Goal: Task Accomplishment & Management: Manage account settings

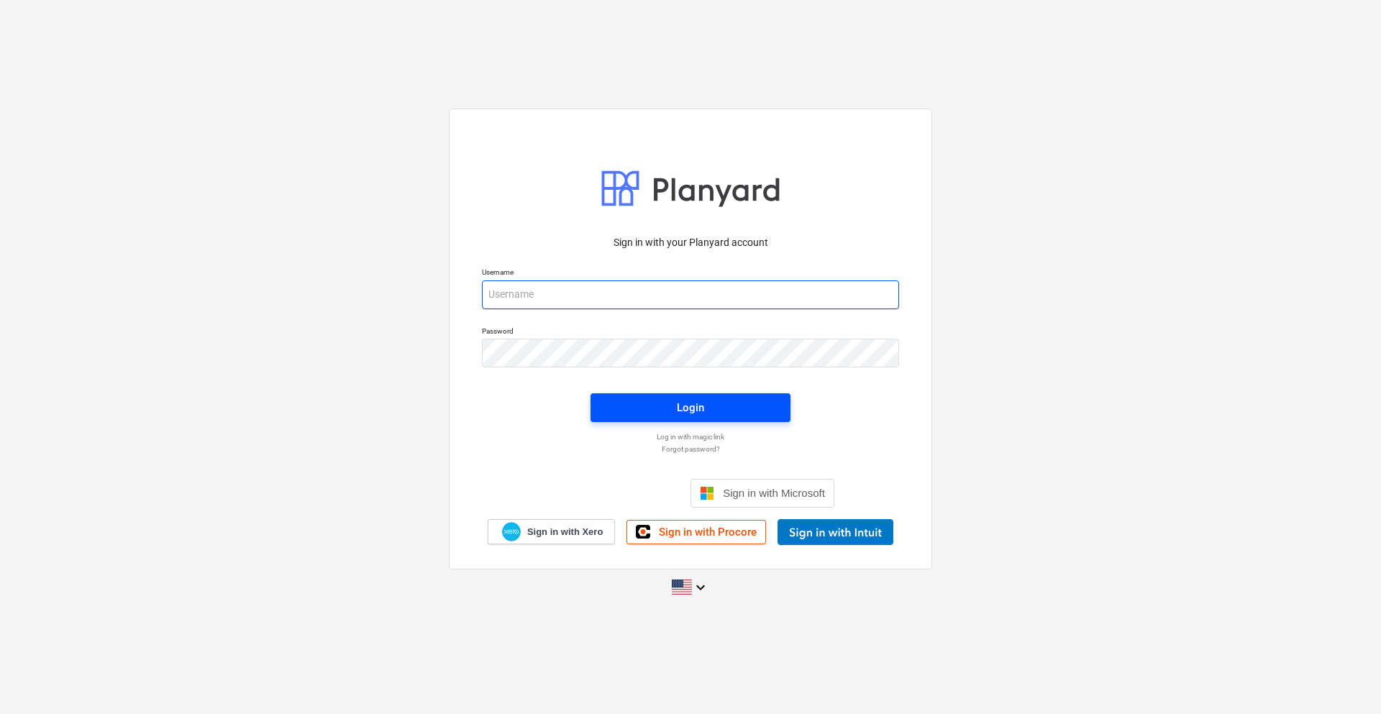
type input "[EMAIL_ADDRESS][DOMAIN_NAME]"
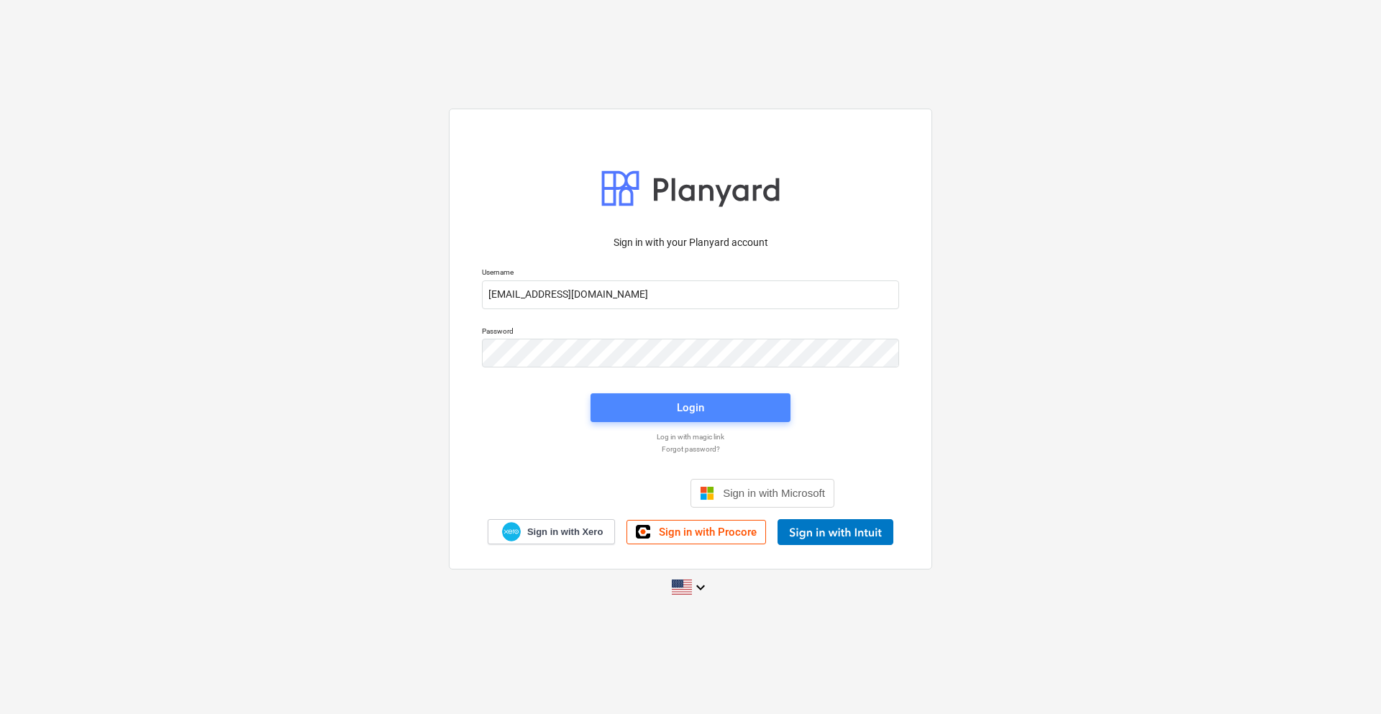
click at [663, 399] on span "Login" at bounding box center [690, 408] width 165 height 19
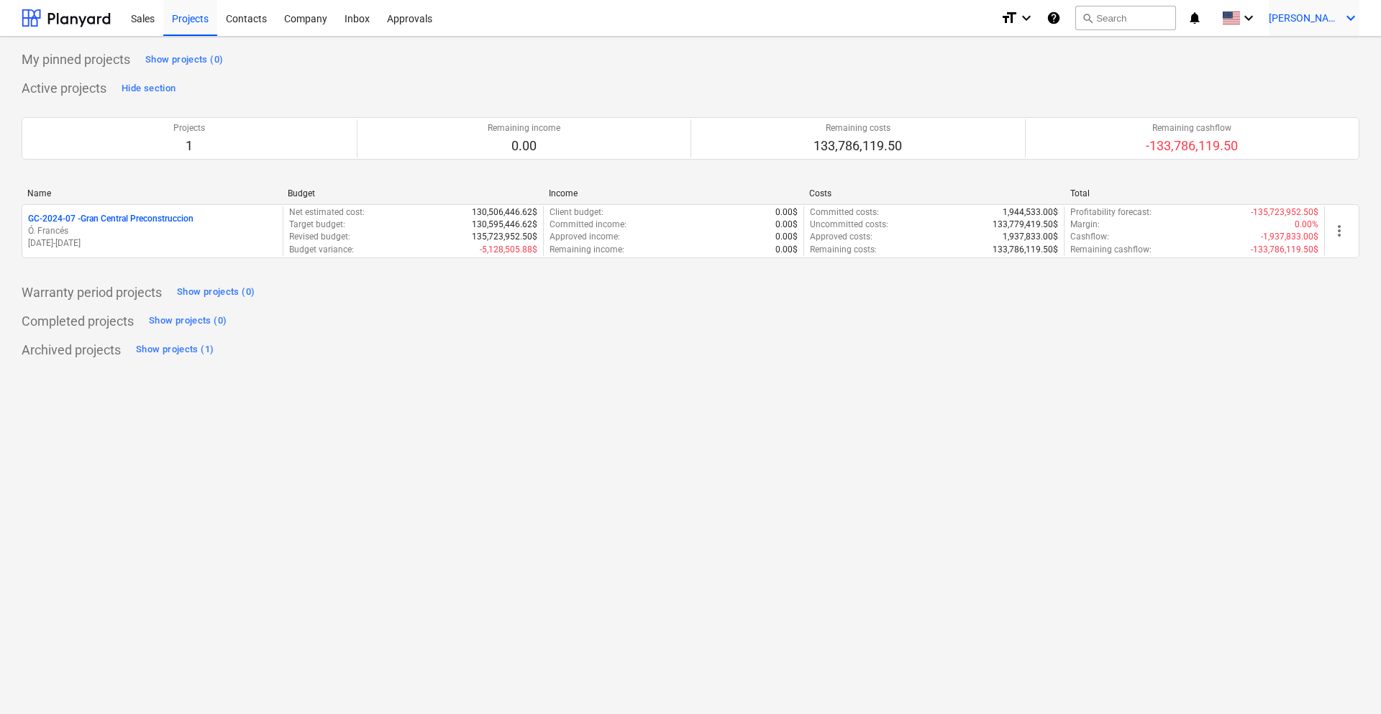
click at [1353, 13] on icon "keyboard_arrow_down" at bounding box center [1351, 17] width 17 height 17
click at [1353, 13] on div at bounding box center [690, 357] width 1381 height 714
click at [1035, 16] on icon "keyboard_arrow_down" at bounding box center [1026, 17] width 17 height 17
click at [1053, 14] on div at bounding box center [690, 357] width 1381 height 714
click at [153, 29] on div "Sales" at bounding box center [142, 17] width 41 height 37
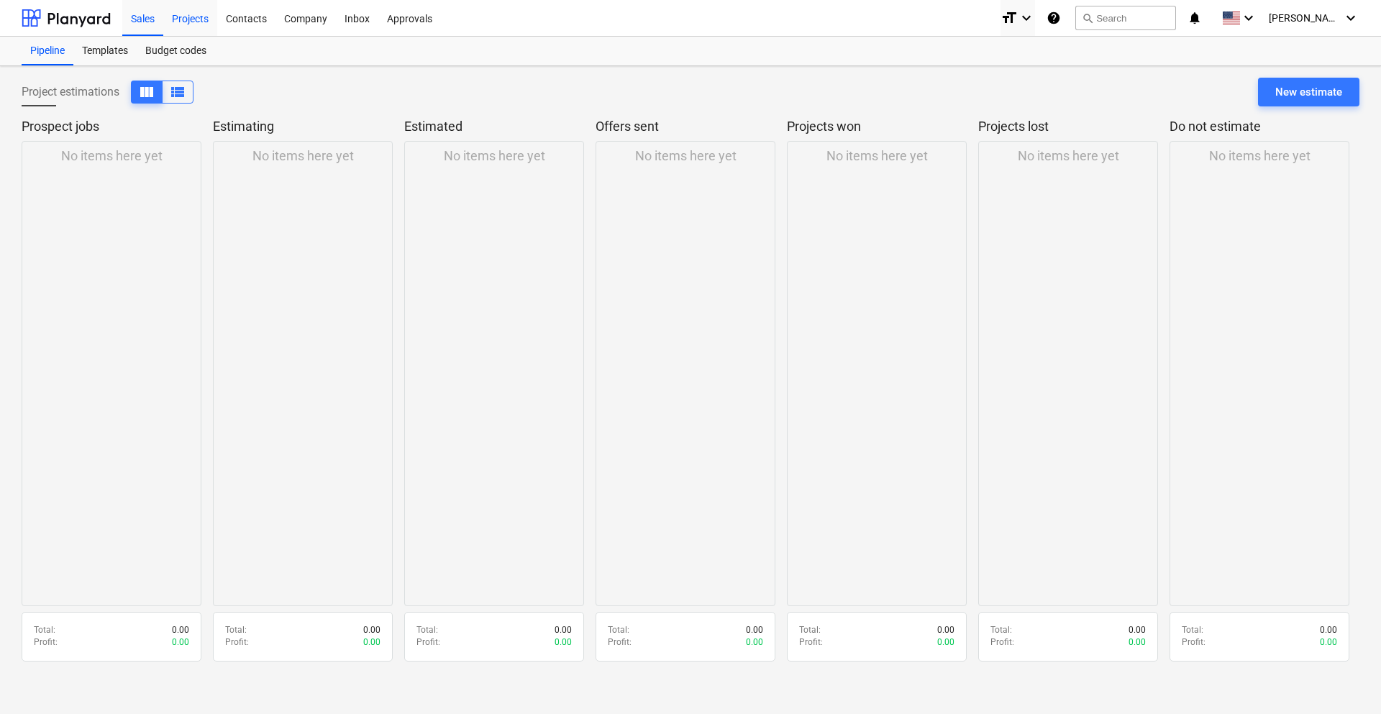
click at [187, 23] on div "Projects" at bounding box center [190, 17] width 54 height 37
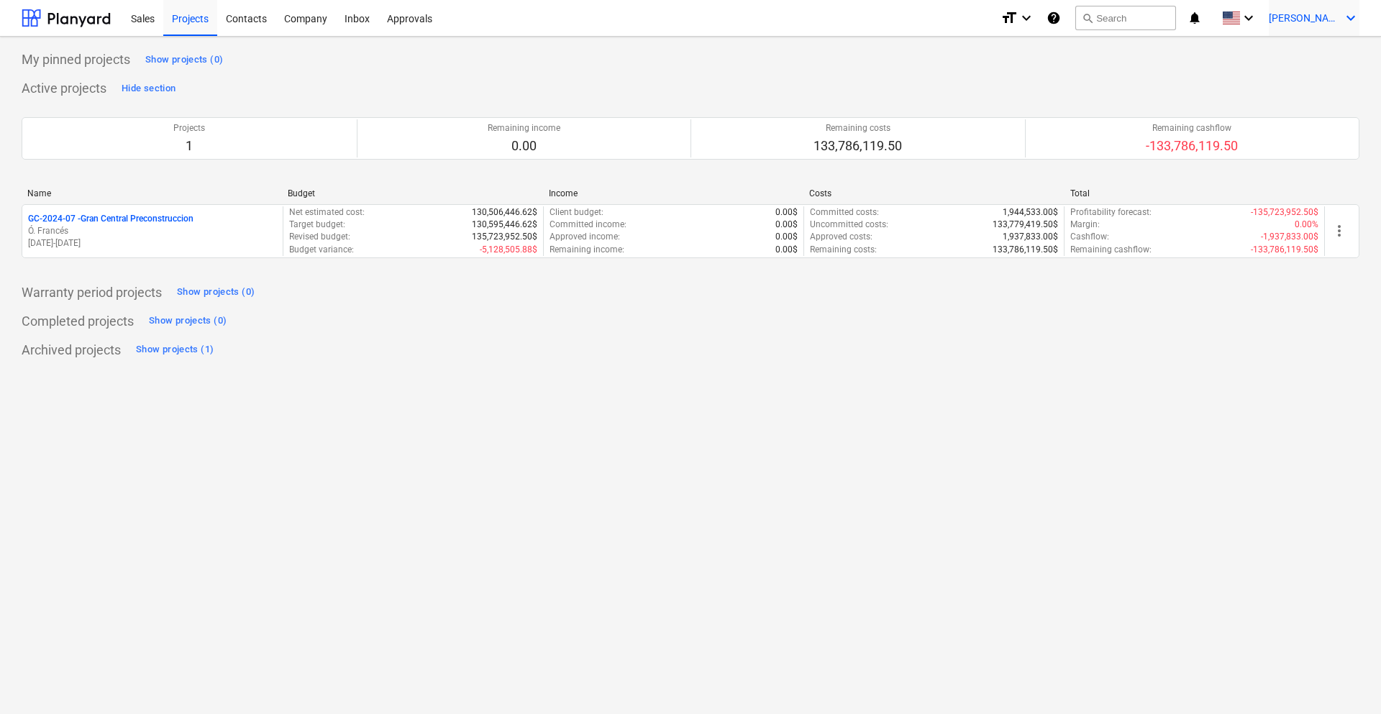
click at [1354, 15] on icon "keyboard_arrow_down" at bounding box center [1351, 17] width 17 height 17
click at [1338, 88] on div "Log out" at bounding box center [1316, 79] width 86 height 23
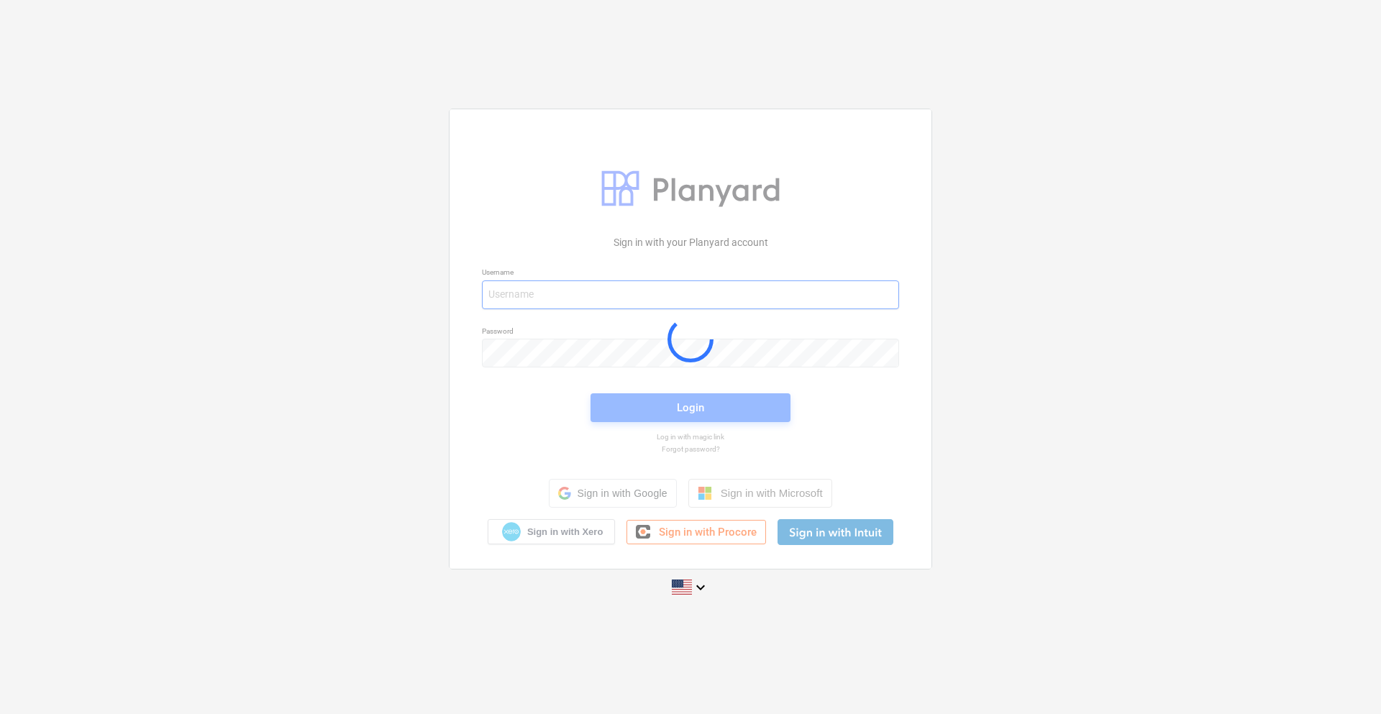
type input "[EMAIL_ADDRESS][DOMAIN_NAME]"
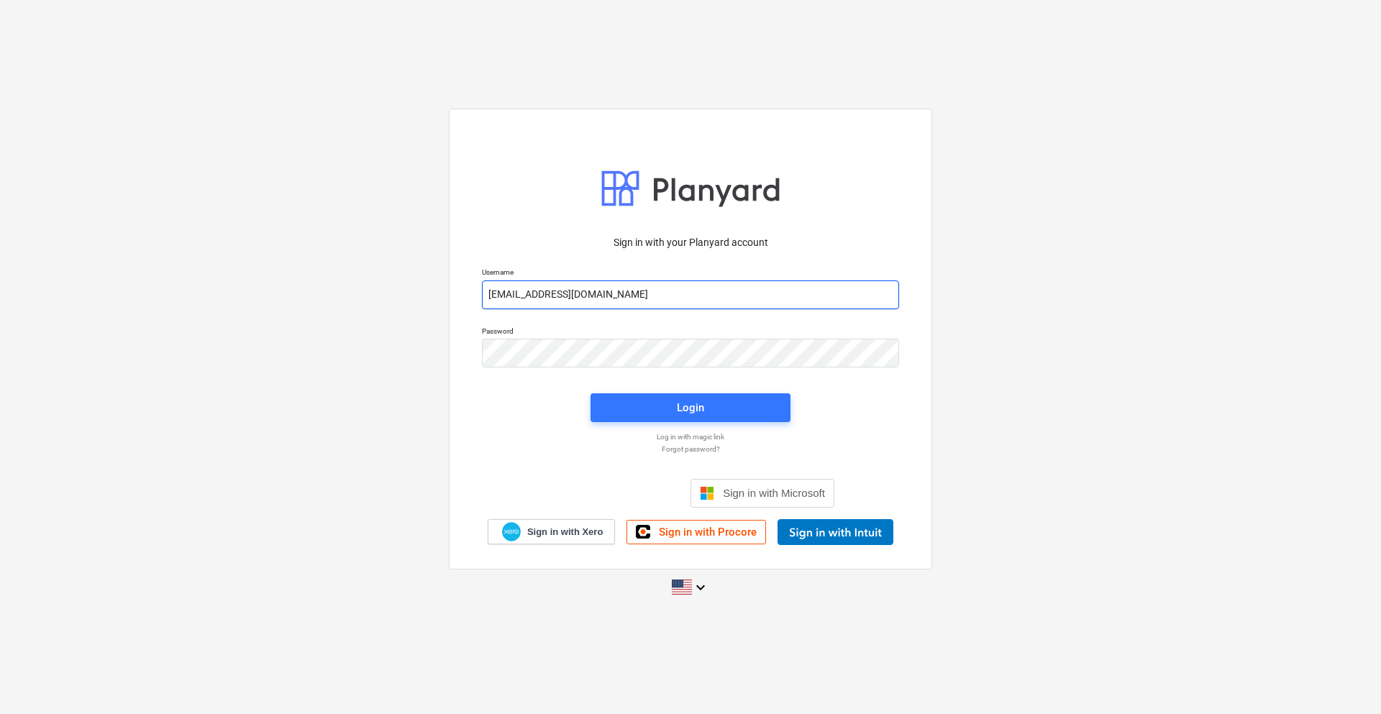
click at [620, 303] on input "[EMAIL_ADDRESS][DOMAIN_NAME]" at bounding box center [690, 295] width 417 height 29
paste input "[EMAIL_ADDRESS][DOMAIN_NAME]"
type input "[EMAIL_ADDRESS][DOMAIN_NAME]"
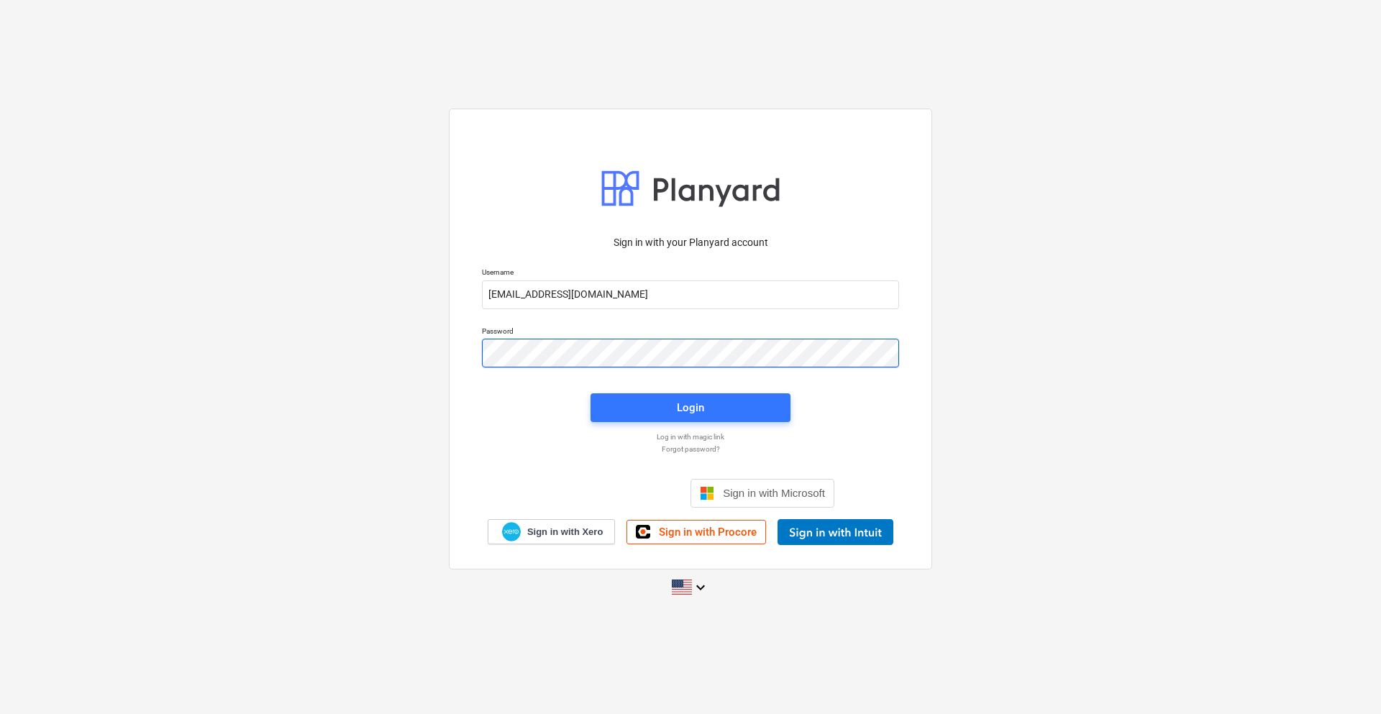
click at [371, 345] on div "Sign in with your Planyard account Username [PERSON_NAME][EMAIL_ADDRESS][DOMAIN…" at bounding box center [690, 356] width 1381 height 519
click at [424, 441] on div "Sign in with your Planyard account Username [PERSON_NAME][EMAIL_ADDRESS][DOMAIN…" at bounding box center [690, 356] width 1381 height 519
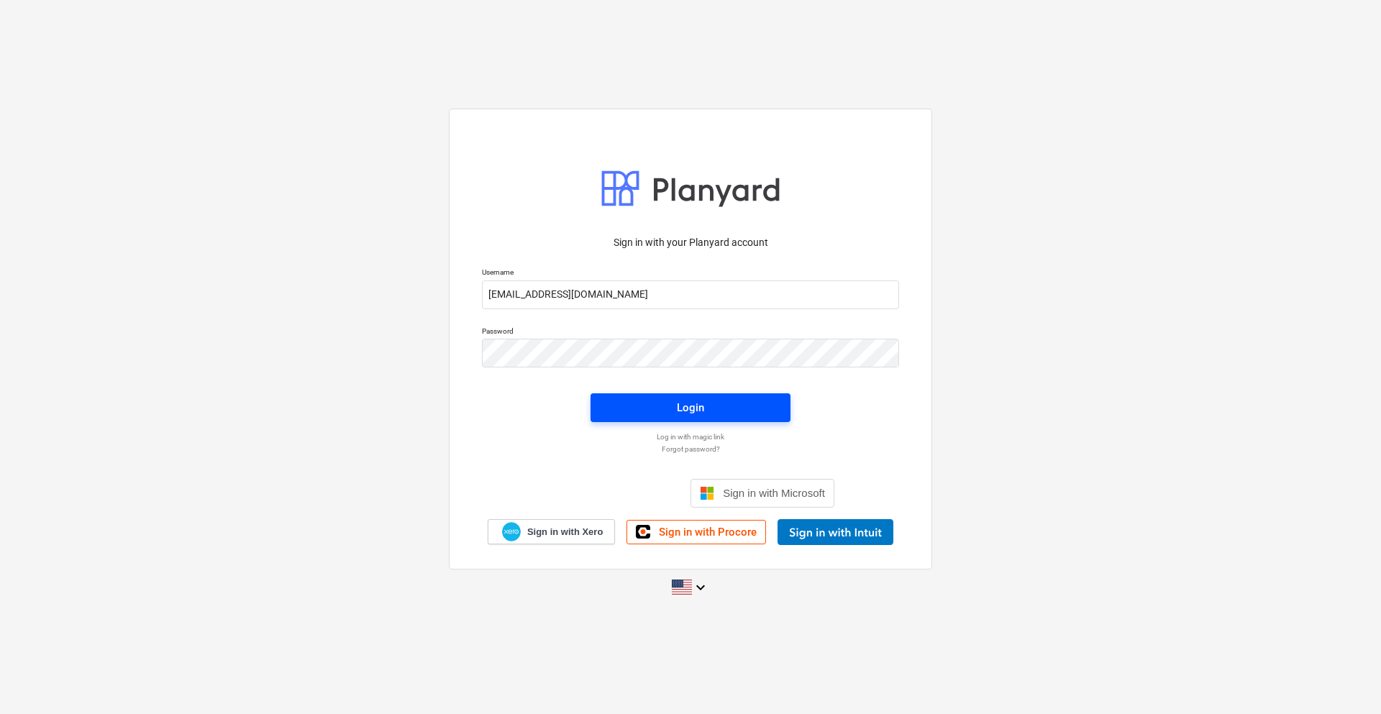
click at [636, 416] on span "Login" at bounding box center [690, 408] width 165 height 19
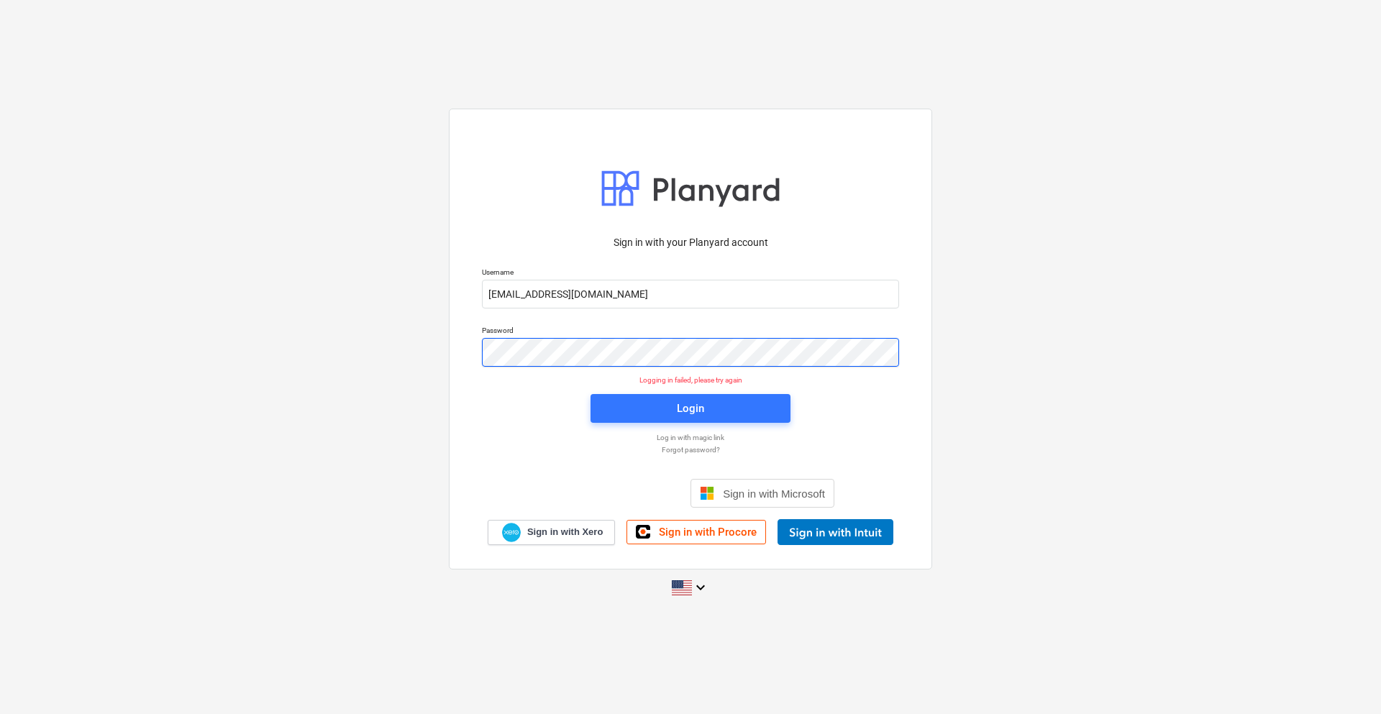
click at [468, 348] on div "Sign in with your Planyard account Username [PERSON_NAME][EMAIL_ADDRESS][DOMAIN…" at bounding box center [690, 339] width 483 height 461
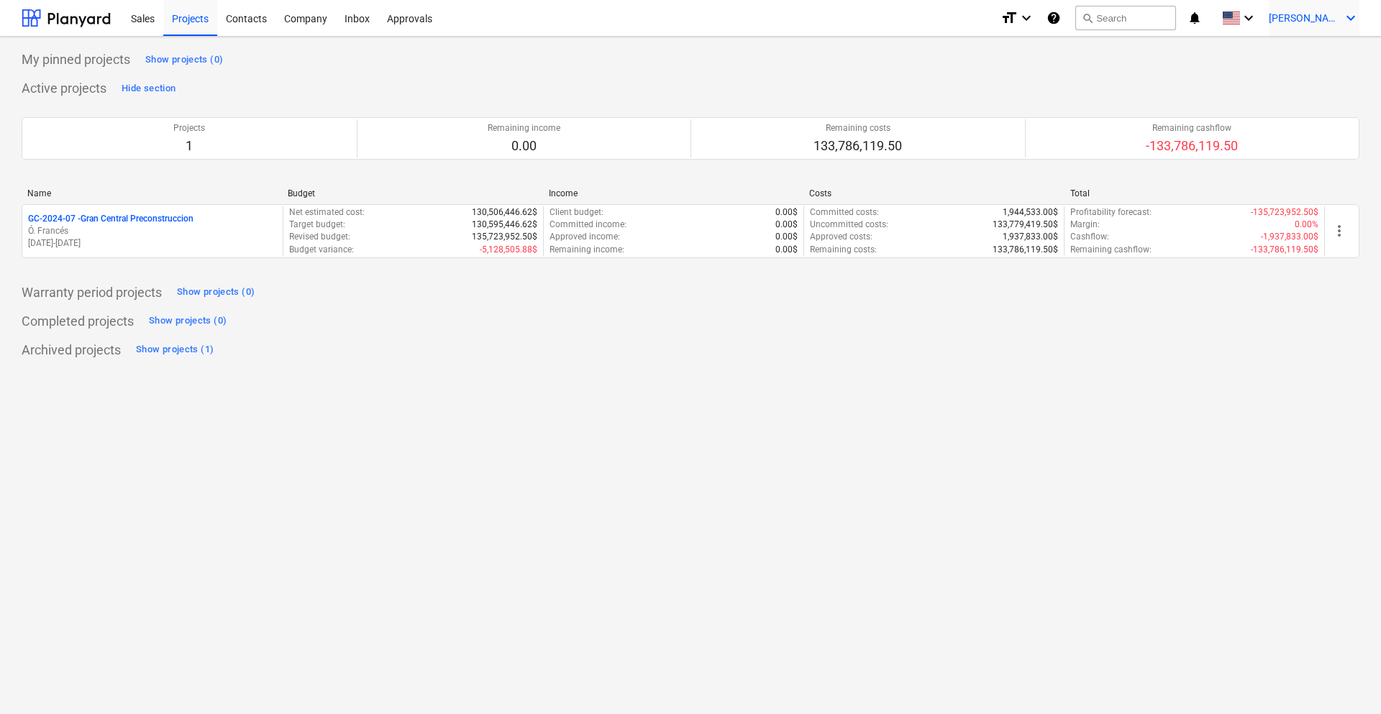
click at [1350, 18] on icon "keyboard_arrow_down" at bounding box center [1351, 17] width 17 height 17
click at [1325, 77] on div "Log out" at bounding box center [1316, 79] width 86 height 23
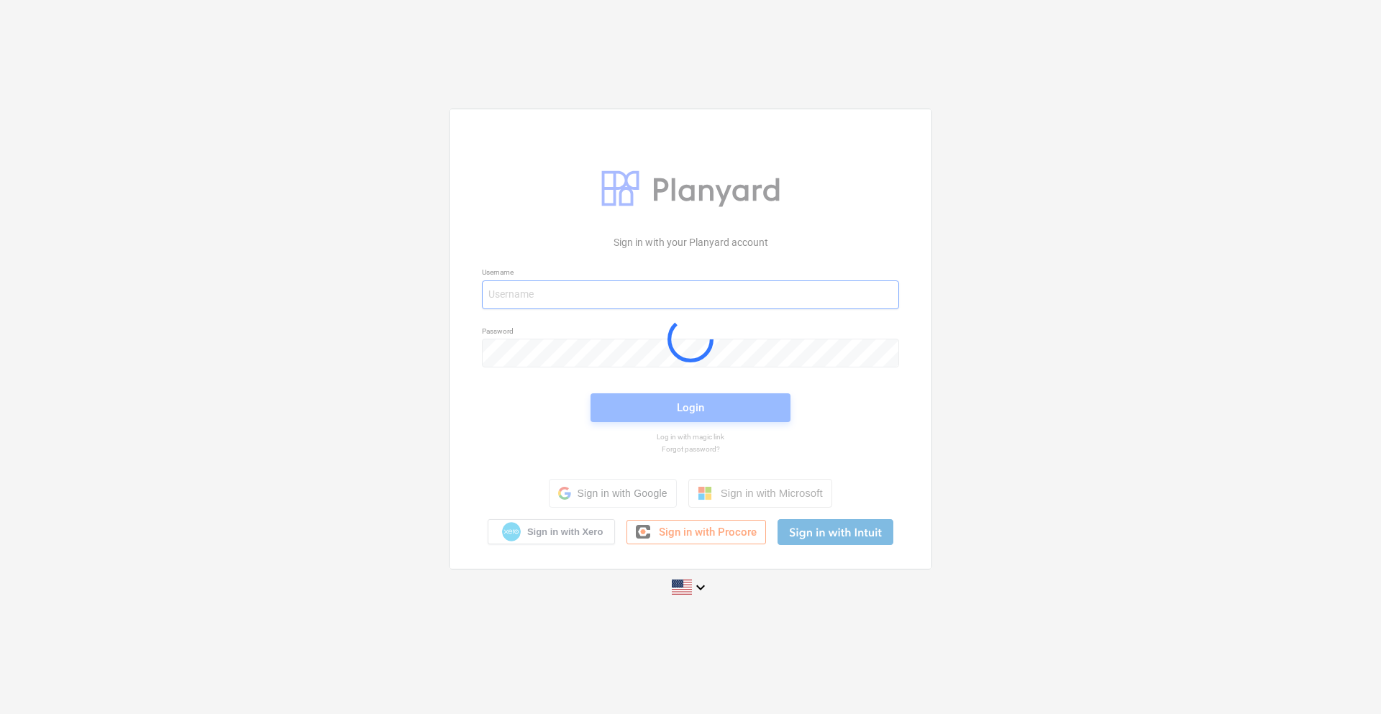
type input "[EMAIL_ADDRESS][DOMAIN_NAME]"
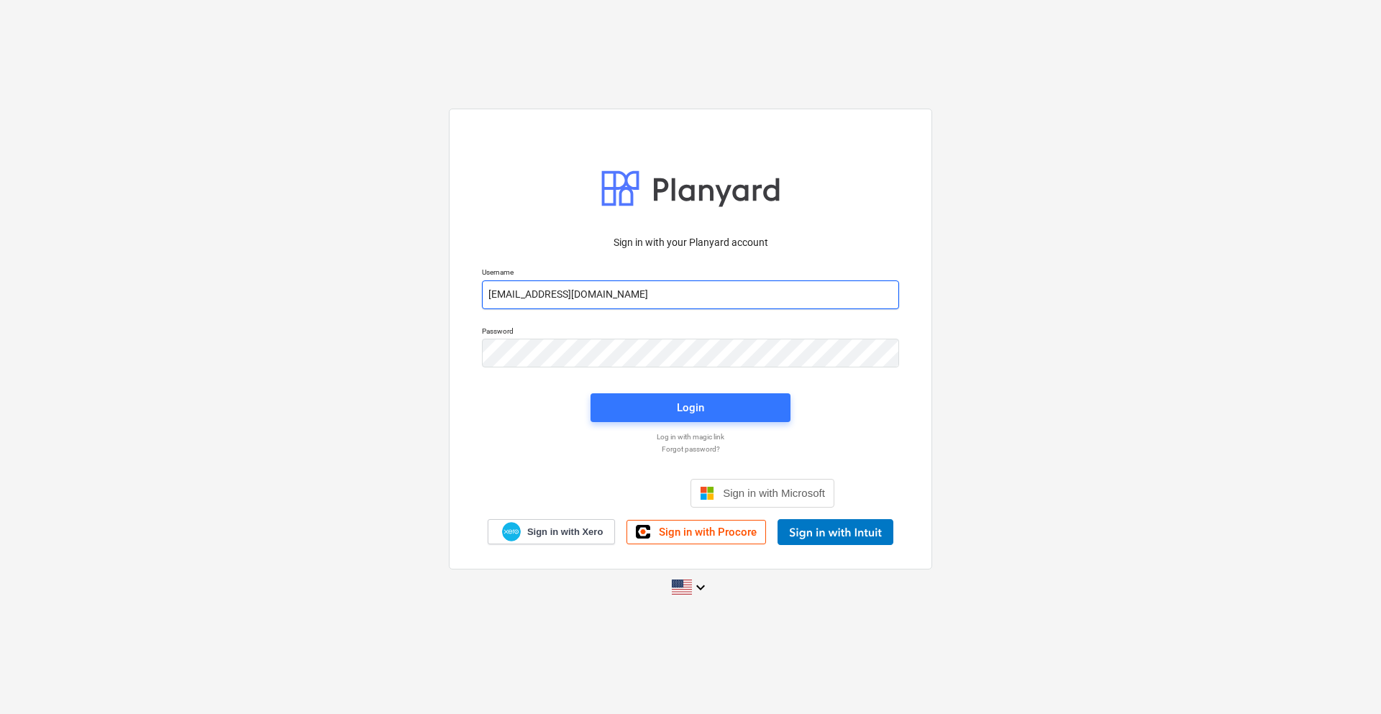
drag, startPoint x: 504, startPoint y: 299, endPoint x: 471, endPoint y: 298, distance: 33.1
click at [481, 299] on div "Username lorian@conservatoriosa.com" at bounding box center [690, 288] width 435 height 58
paste input "lorian+l15@conservatoriosa.com"
type input "lorian+l15@conservatoriosa.com"
click at [587, 373] on div "Password" at bounding box center [690, 347] width 435 height 58
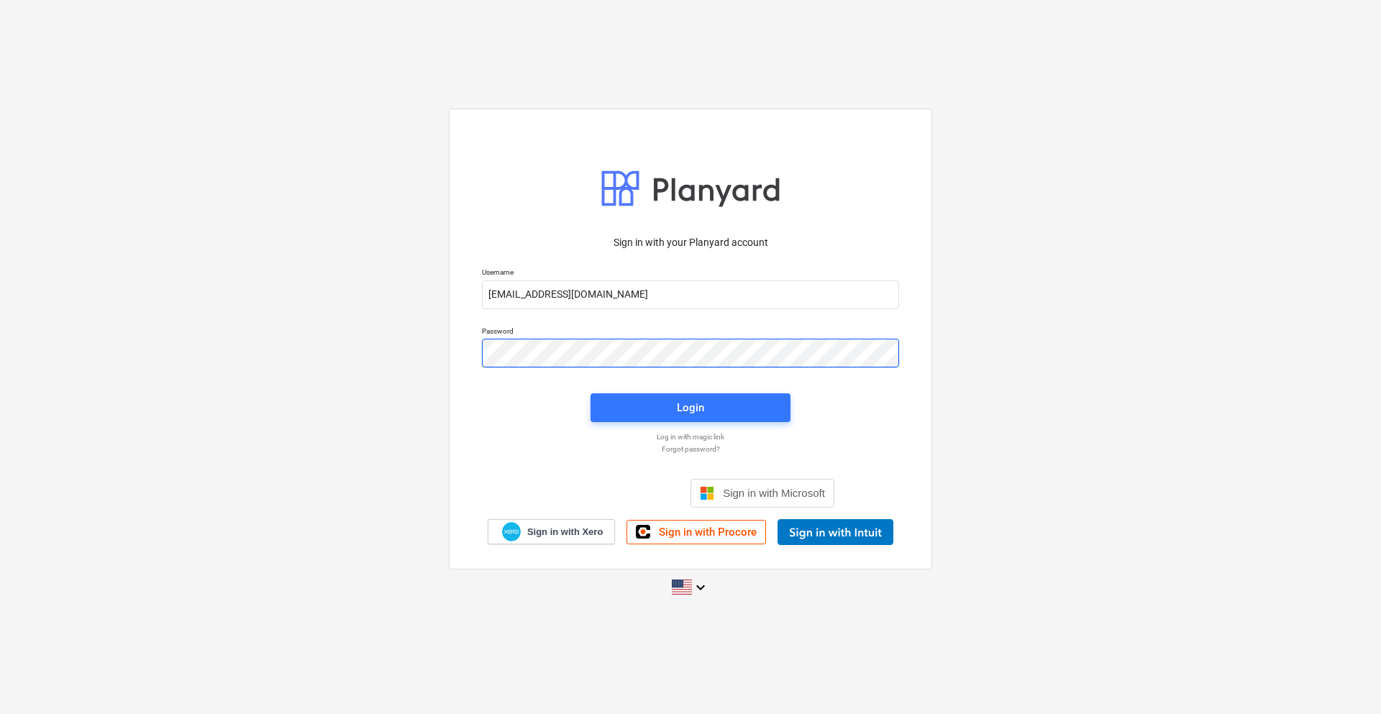
click at [383, 342] on div "Sign in with your Planyard account Username lorian+l15@conservatoriosa.com Pass…" at bounding box center [690, 356] width 1381 height 519
